Goal: Find specific page/section: Find specific page/section

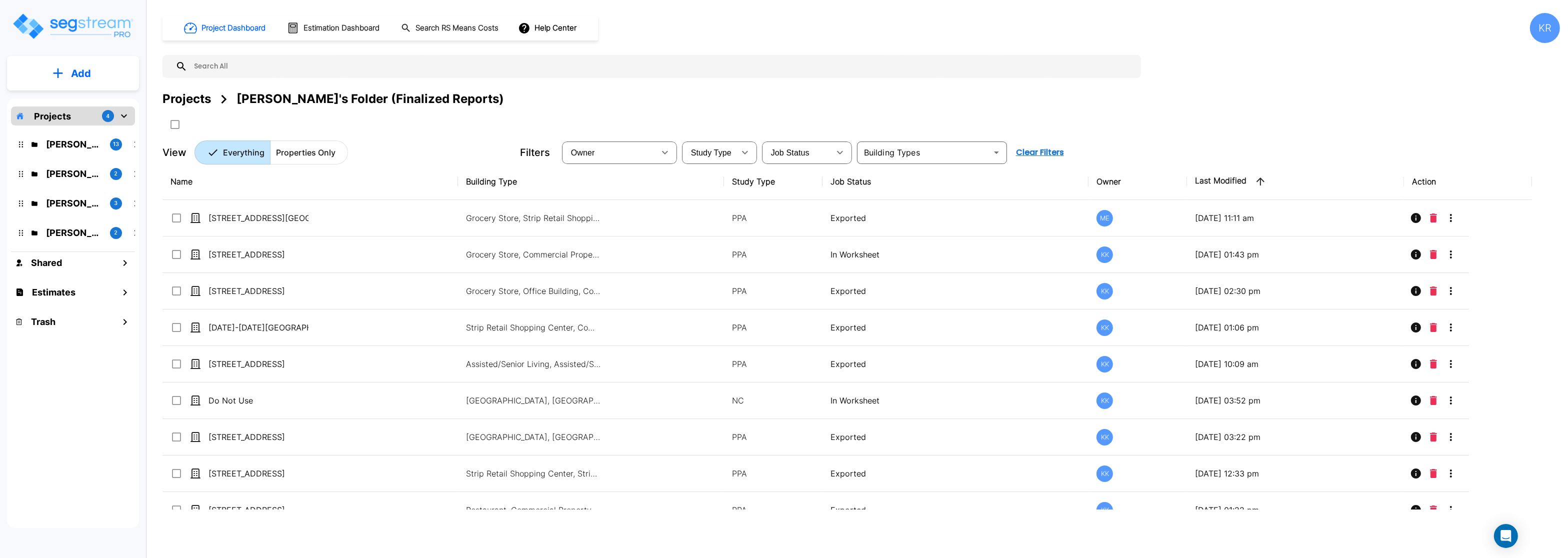
click at [46, 119] on p "Projects" at bounding box center [52, 116] width 37 height 13
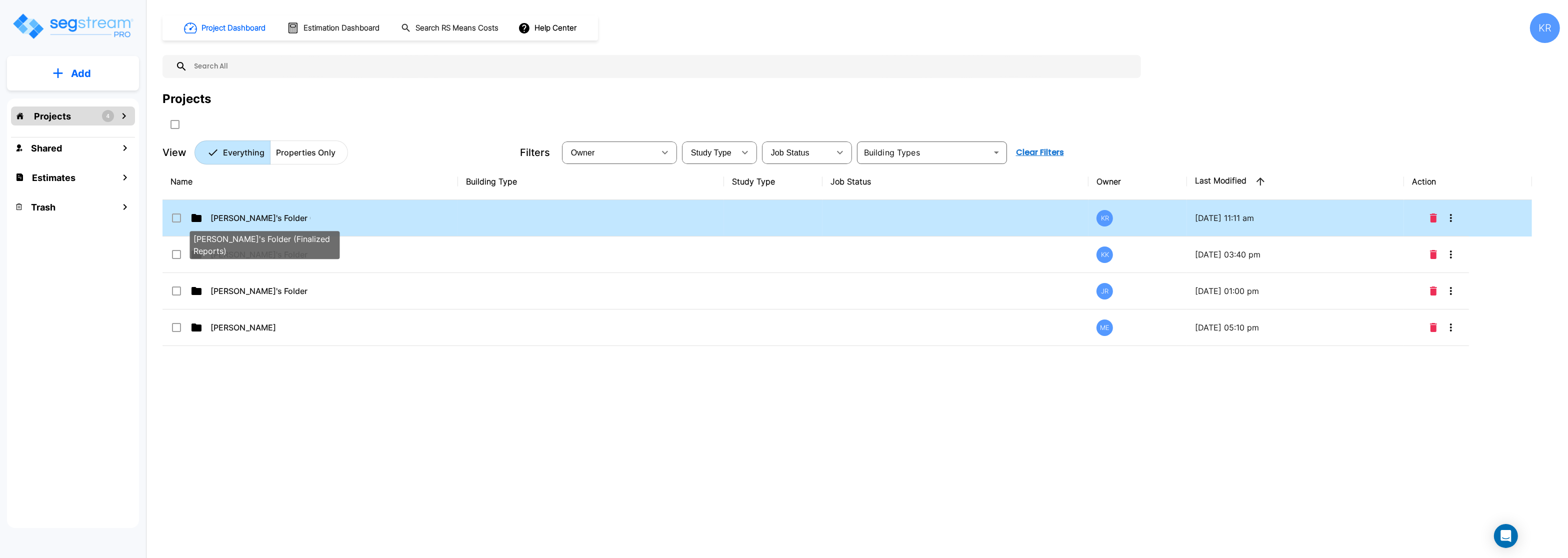
click at [231, 221] on p "[PERSON_NAME]'s Folder (Finalized Reports)" at bounding box center [261, 218] width 100 height 12
click at [231, 220] on p "[PERSON_NAME]'s Folder (Finalized Reports)" at bounding box center [261, 218] width 100 height 12
checkbox input "false"
click at [231, 220] on p "Kristina's Folder (Finalized Reports)" at bounding box center [261, 218] width 100 height 12
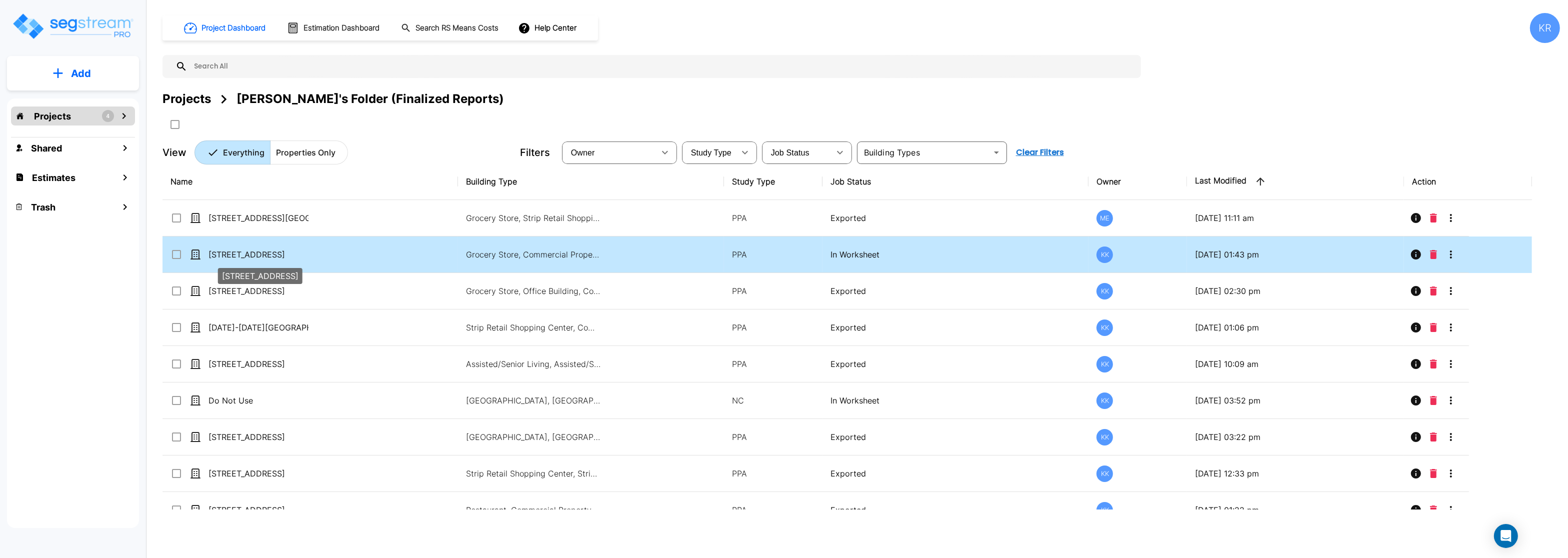
click at [222, 256] on p "[STREET_ADDRESS]" at bounding box center [259, 254] width 100 height 12
checkbox input "false"
click at [222, 256] on p "[STREET_ADDRESS]" at bounding box center [259, 254] width 100 height 12
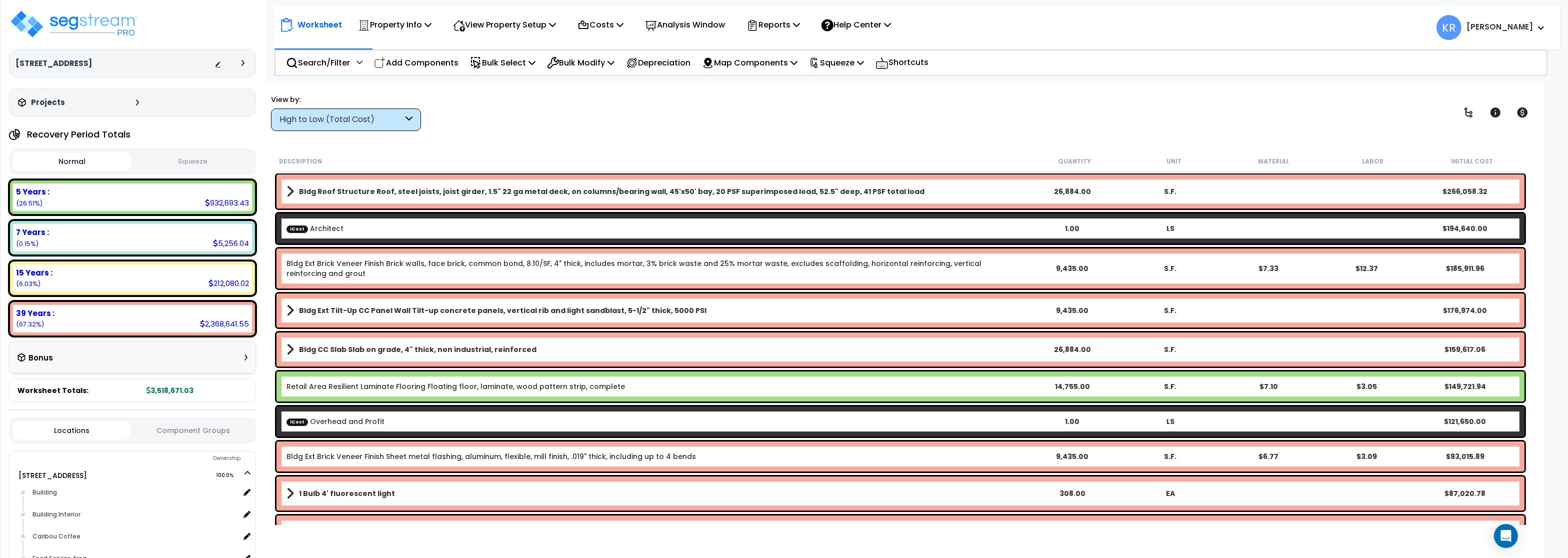
click at [355, 116] on div "High to Low (Total Cost)" at bounding box center [341, 119] width 124 height 12
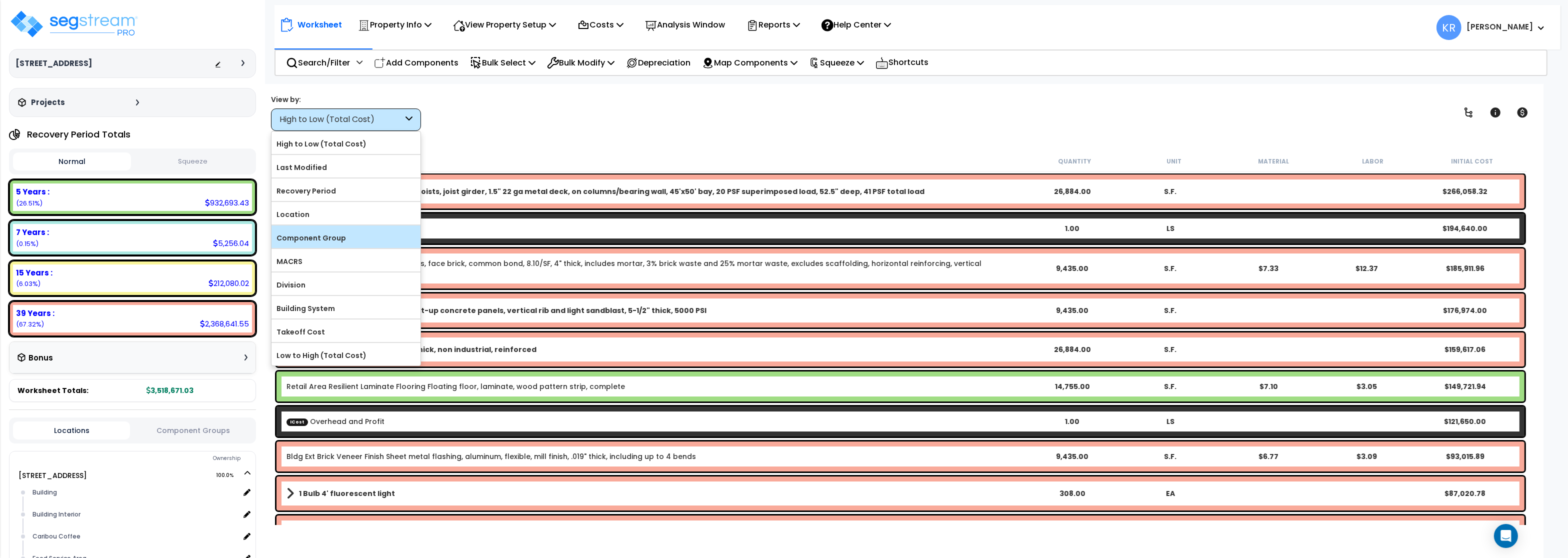
click at [323, 247] on div "Component Group" at bounding box center [346, 236] width 149 height 23
click at [321, 237] on label "Component Group" at bounding box center [346, 238] width 149 height 15
click at [0, 0] on input "Component Group" at bounding box center [0, 0] width 0 height 0
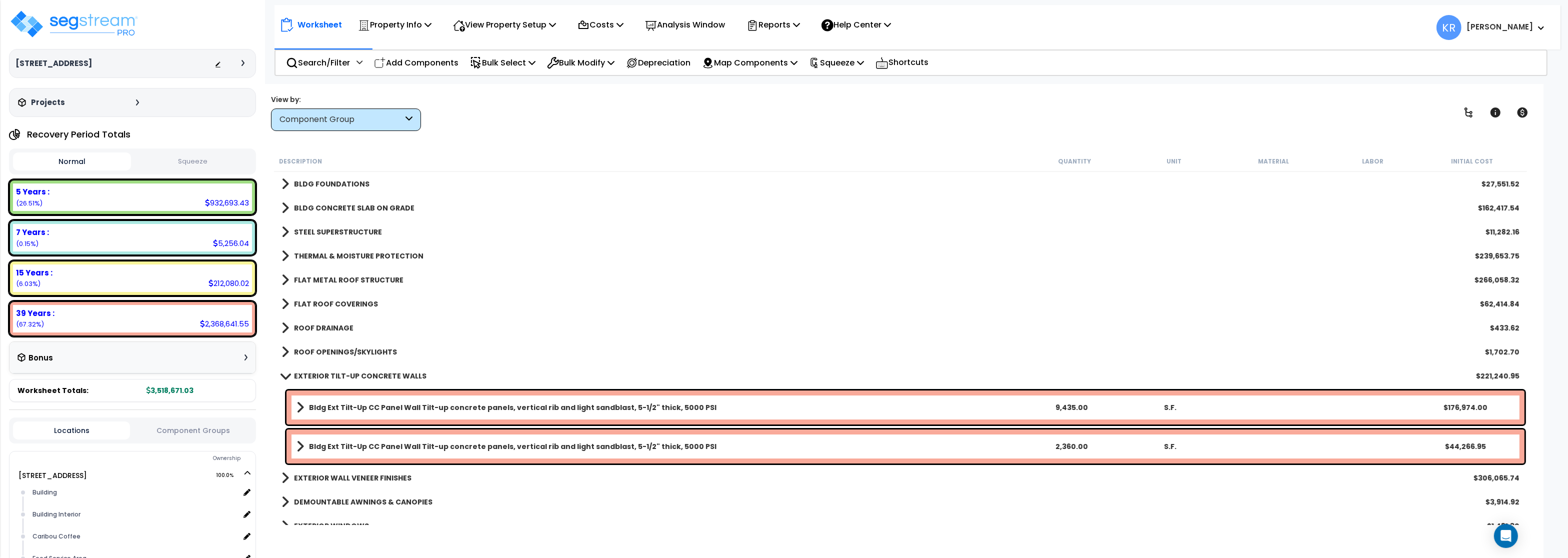
click at [295, 373] on b "EXTERIOR TILT-UP CONCRETE WALLS" at bounding box center [360, 376] width 133 height 10
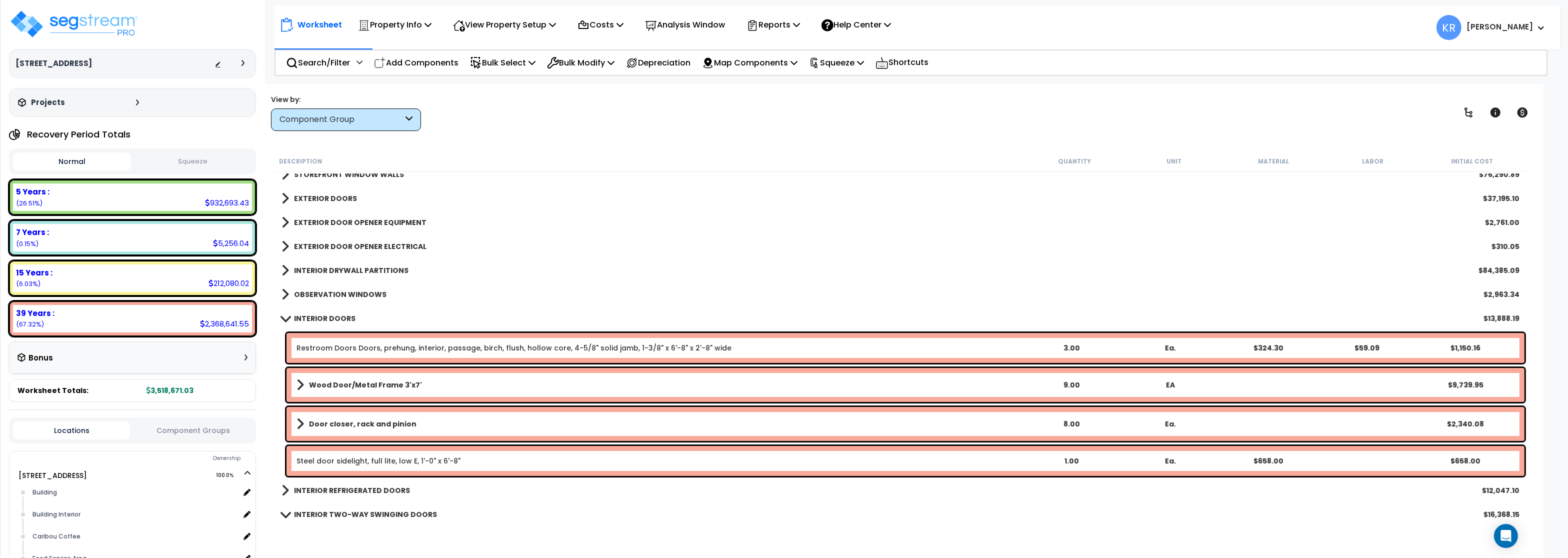
scroll to position [300, 0]
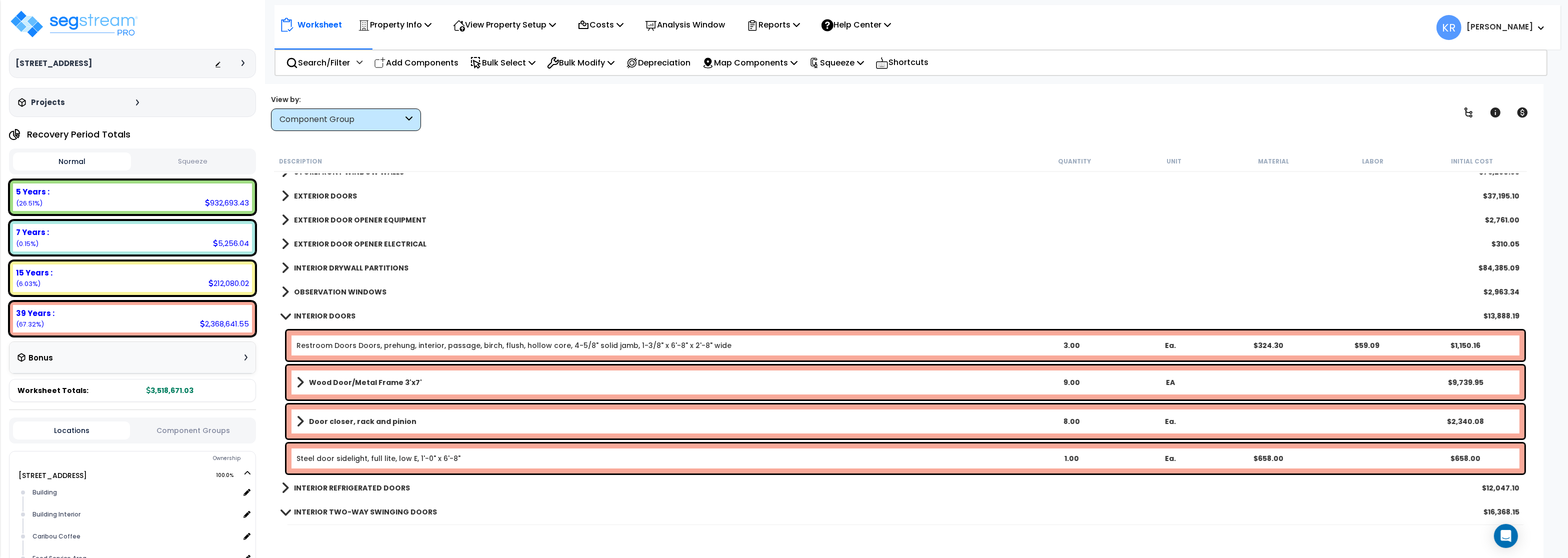
click at [290, 319] on span at bounding box center [285, 316] width 14 height 7
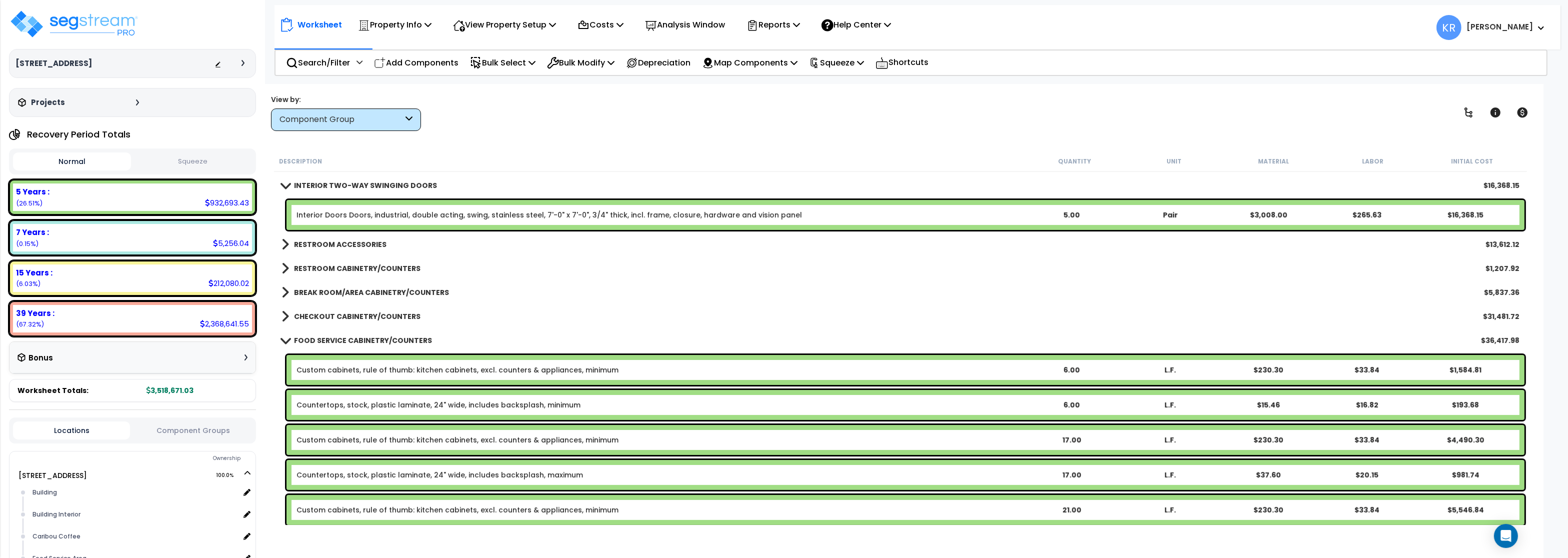
scroll to position [480, 0]
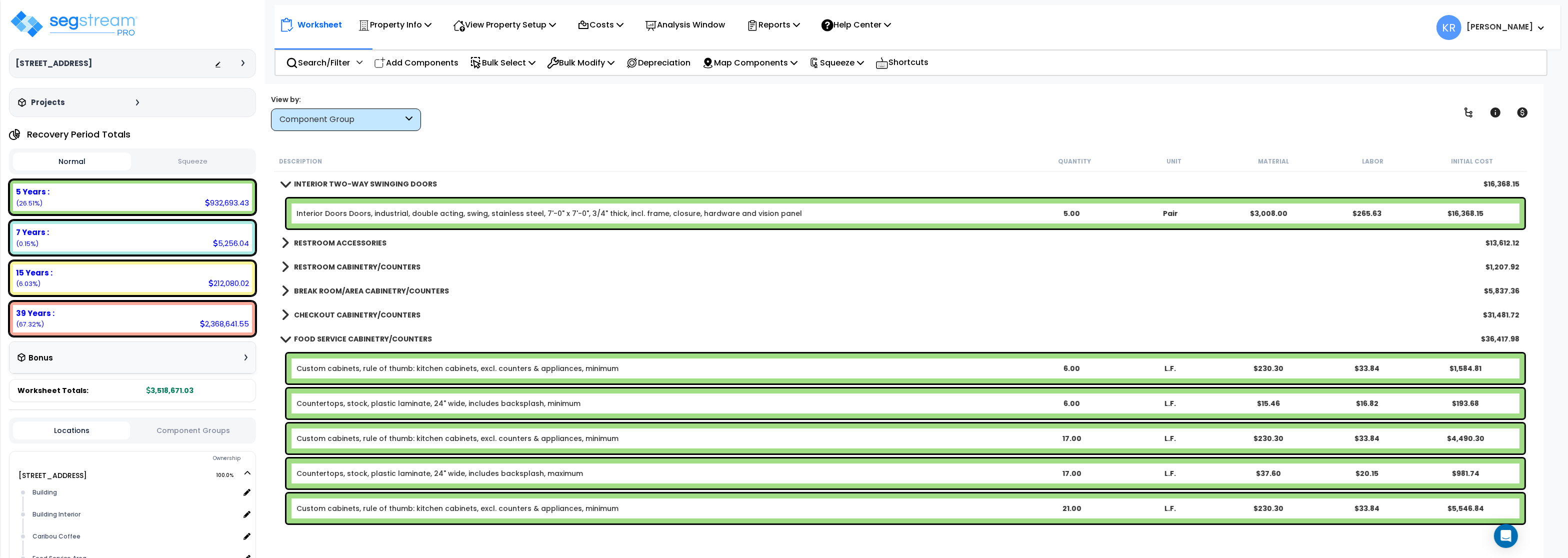
click at [302, 339] on b "FOOD SERVICE CABINETRY/COUNTERS" at bounding box center [363, 339] width 138 height 10
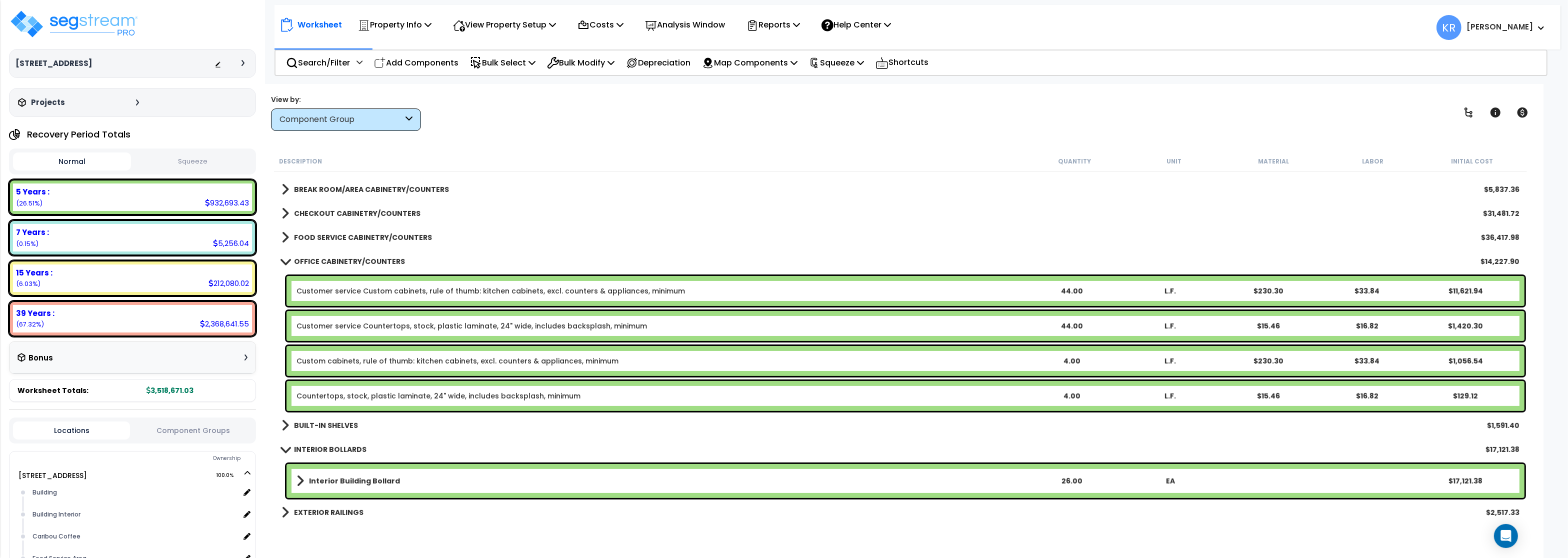
scroll to position [600, 0]
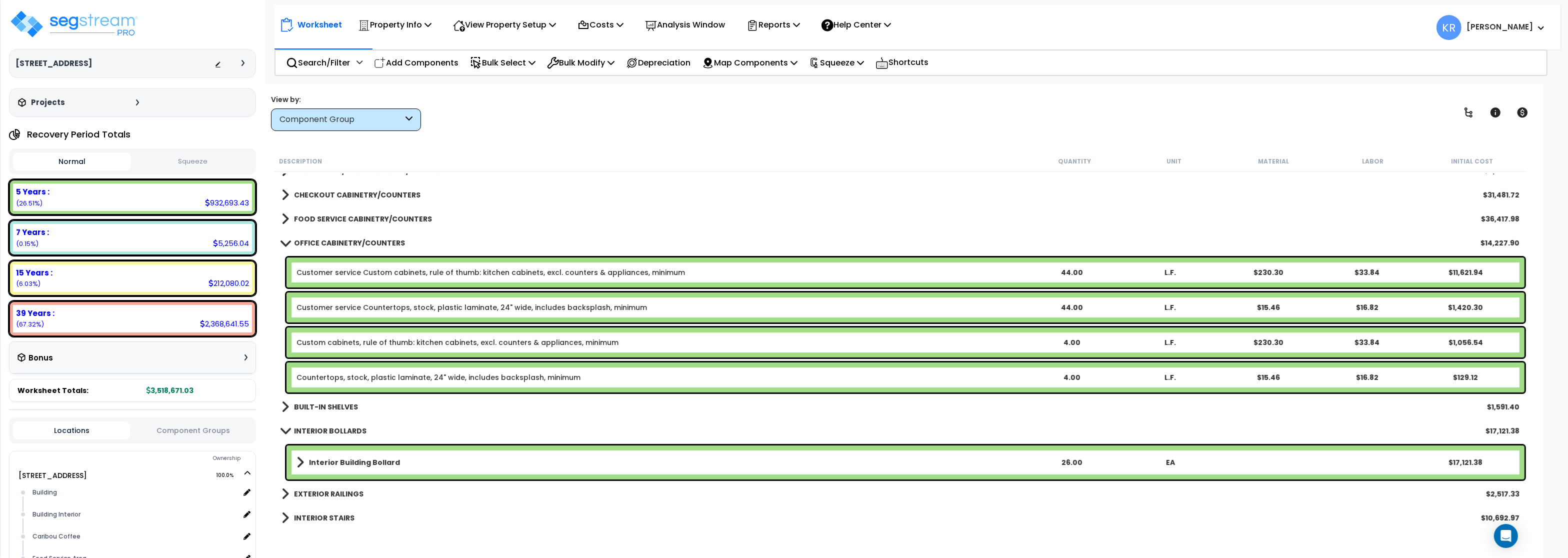
click at [300, 245] on b "OFFICE CABINETRY/COUNTERS" at bounding box center [349, 243] width 111 height 10
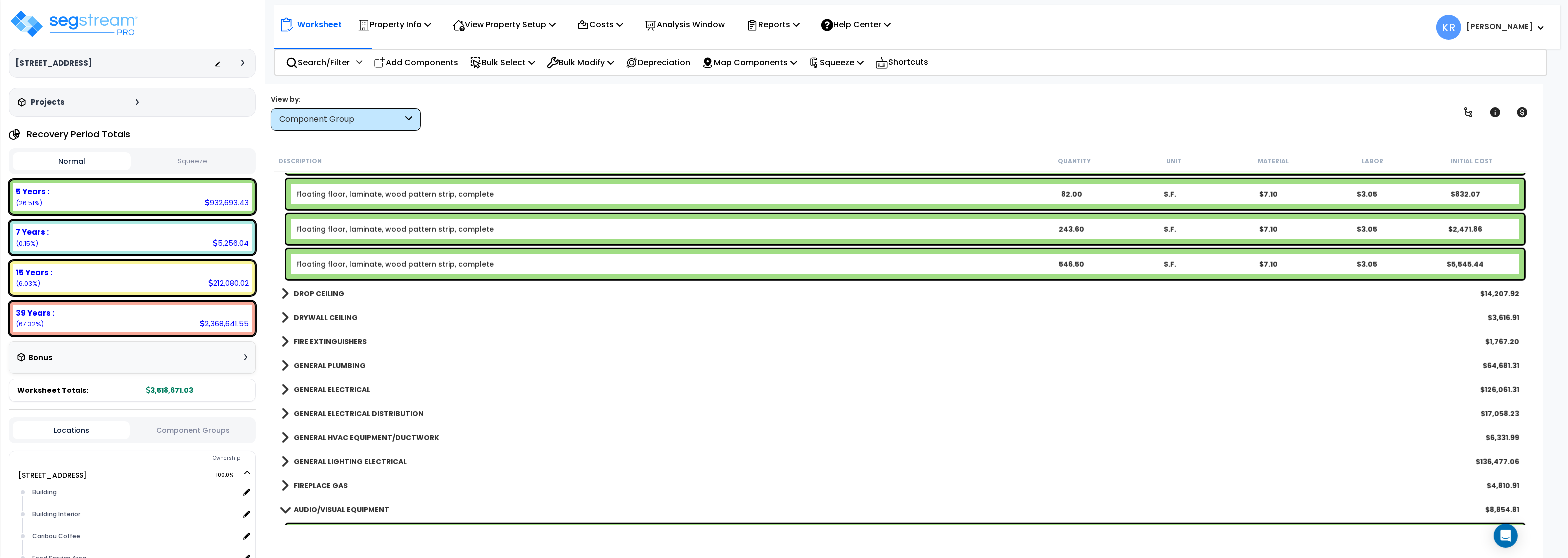
scroll to position [1499, 0]
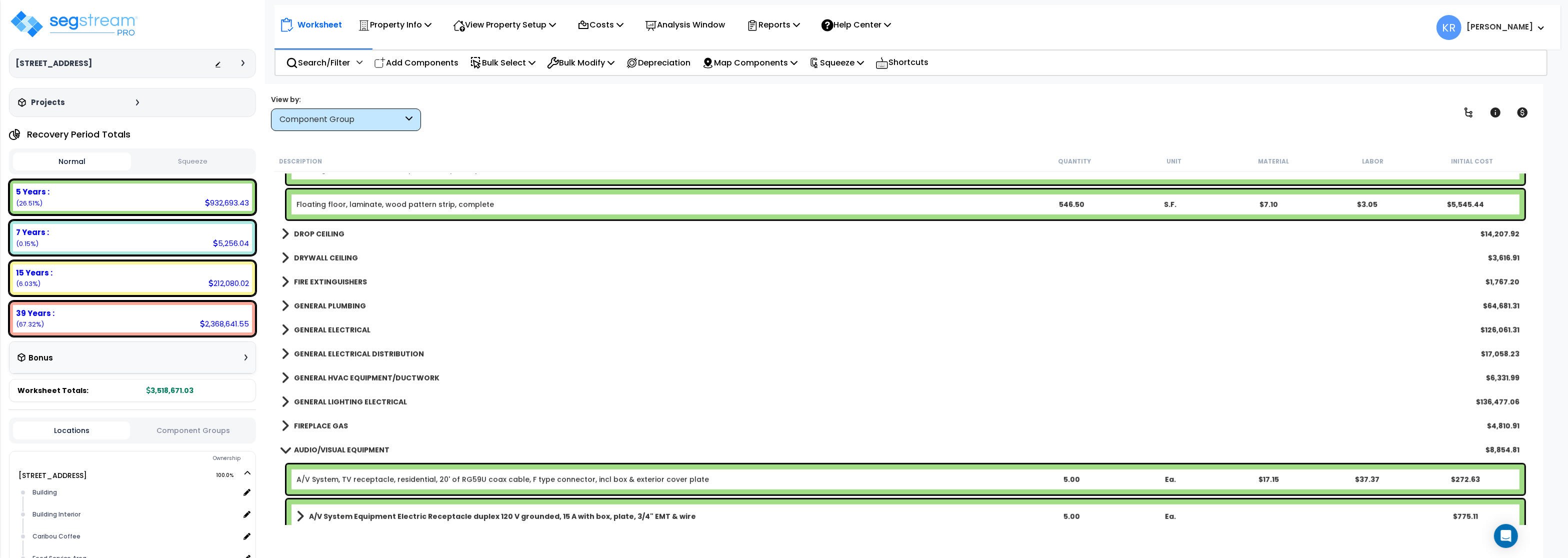
click at [312, 379] on b "GENERAL HVAC EQUIPMENT/DUCTWORK" at bounding box center [366, 378] width 145 height 10
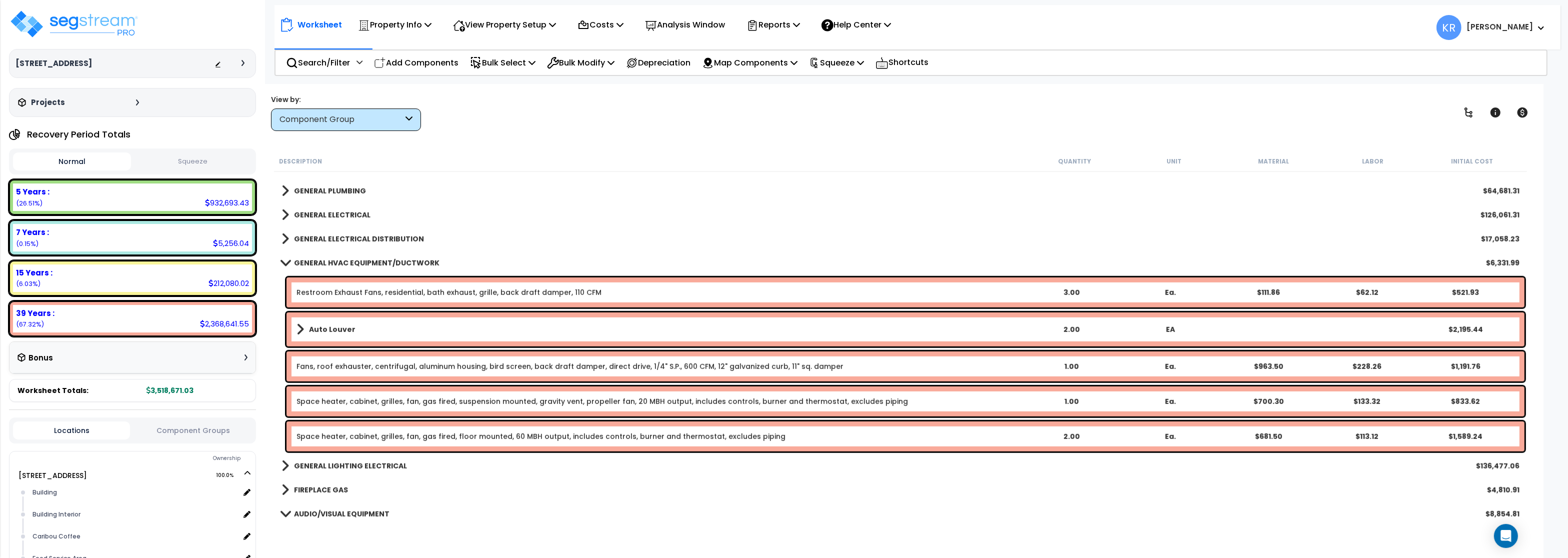
scroll to position [1619, 0]
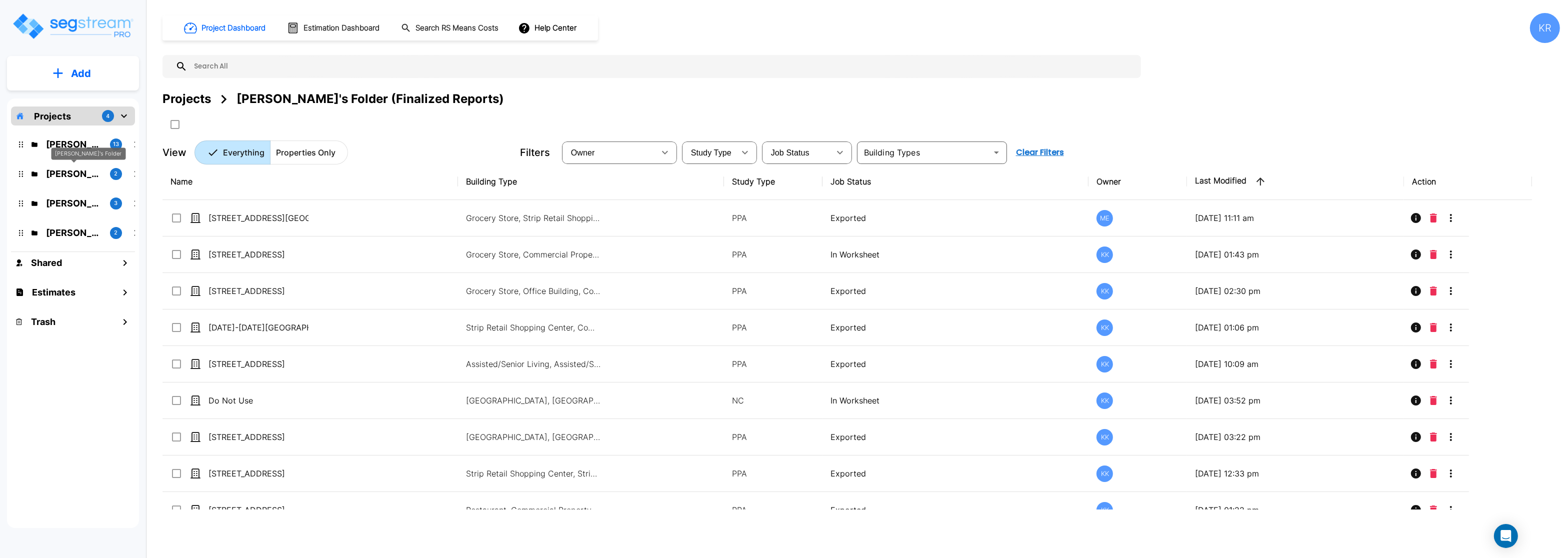
click at [49, 172] on p "[PERSON_NAME]'s Folder" at bounding box center [74, 173] width 56 height 13
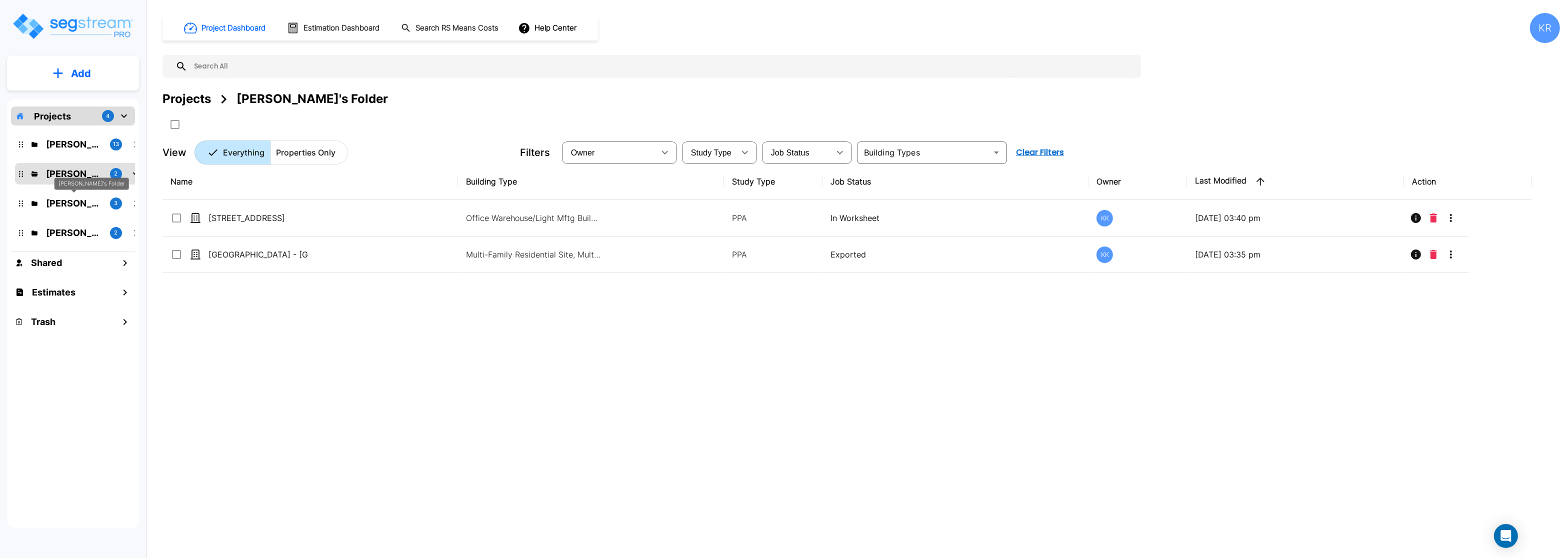
click at [51, 204] on p "[PERSON_NAME]'s Folder" at bounding box center [74, 203] width 56 height 13
